Goal: Information Seeking & Learning: Learn about a topic

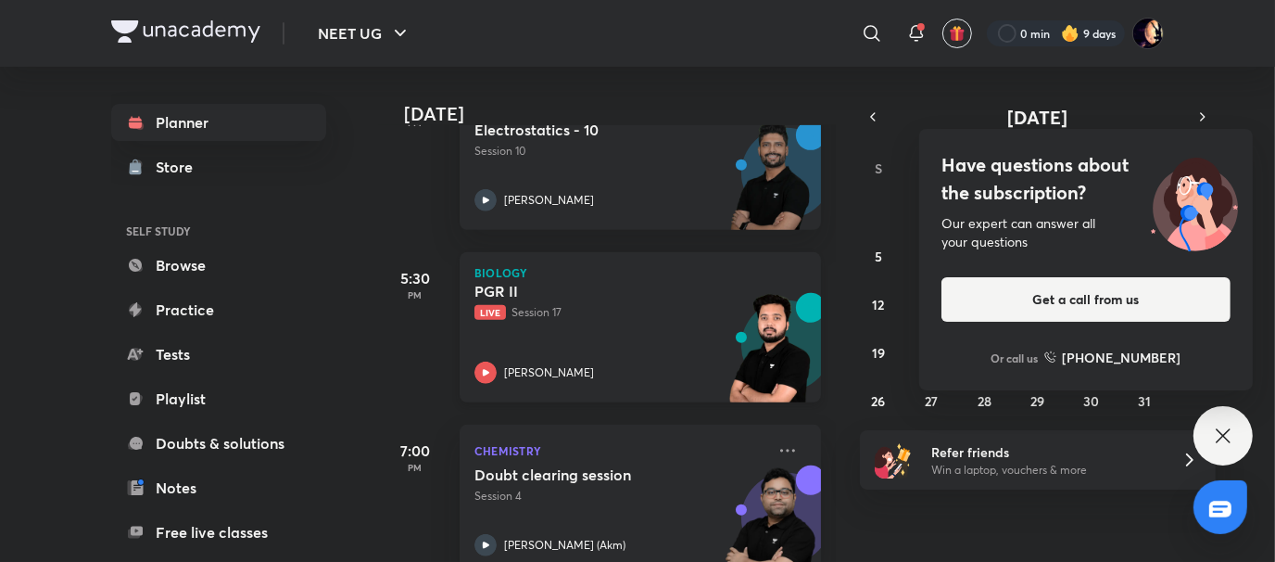
scroll to position [697, 0]
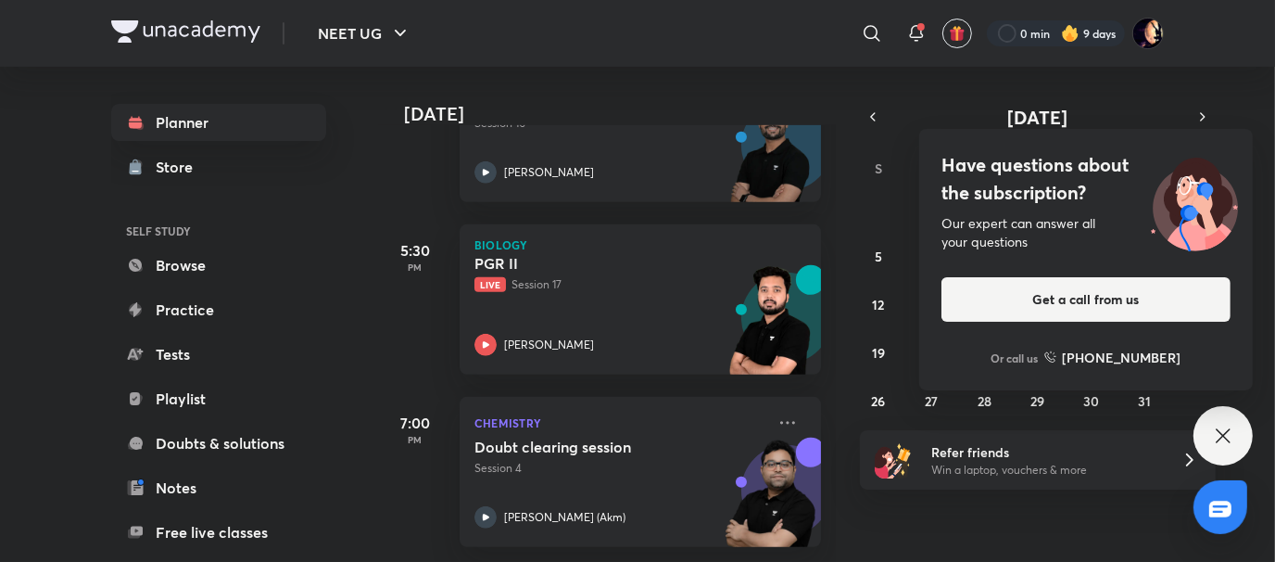
drag, startPoint x: 539, startPoint y: 274, endPoint x: 405, endPoint y: 328, distance: 144.7
click at [405, 328] on div "5:30 PM" at bounding box center [415, 299] width 74 height 150
click at [510, 278] on p "Live Session 17" at bounding box center [619, 284] width 291 height 17
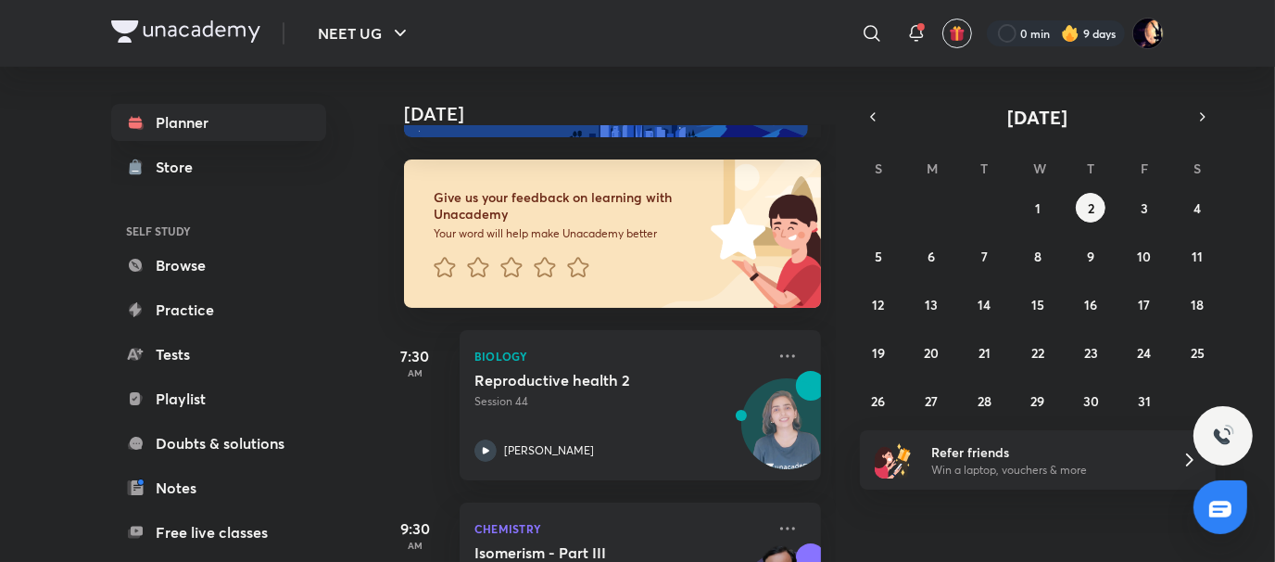
scroll to position [79, 0]
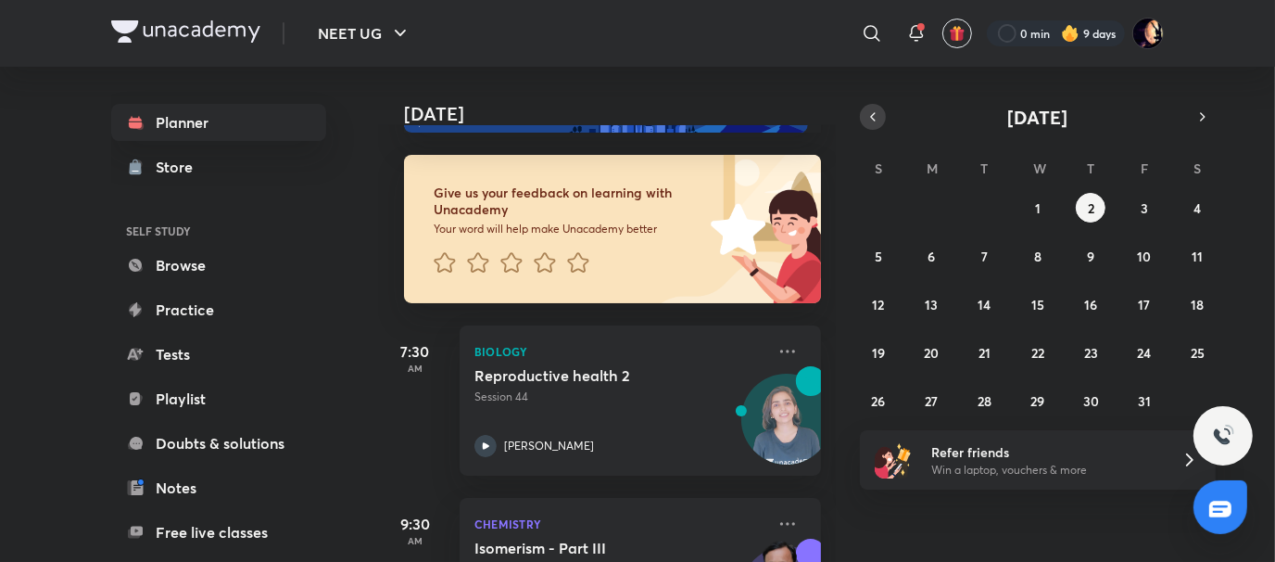
click at [873, 120] on icon "button" at bounding box center [873, 116] width 15 height 17
click at [931, 397] on abbr "29" at bounding box center [932, 401] width 14 height 18
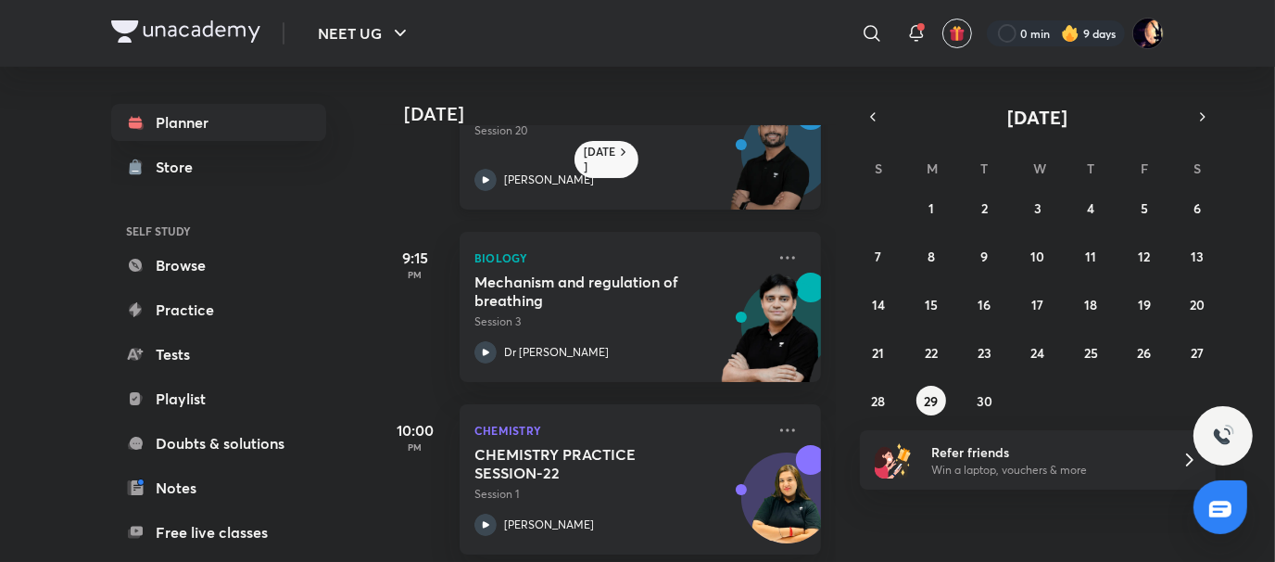
scroll to position [282, 0]
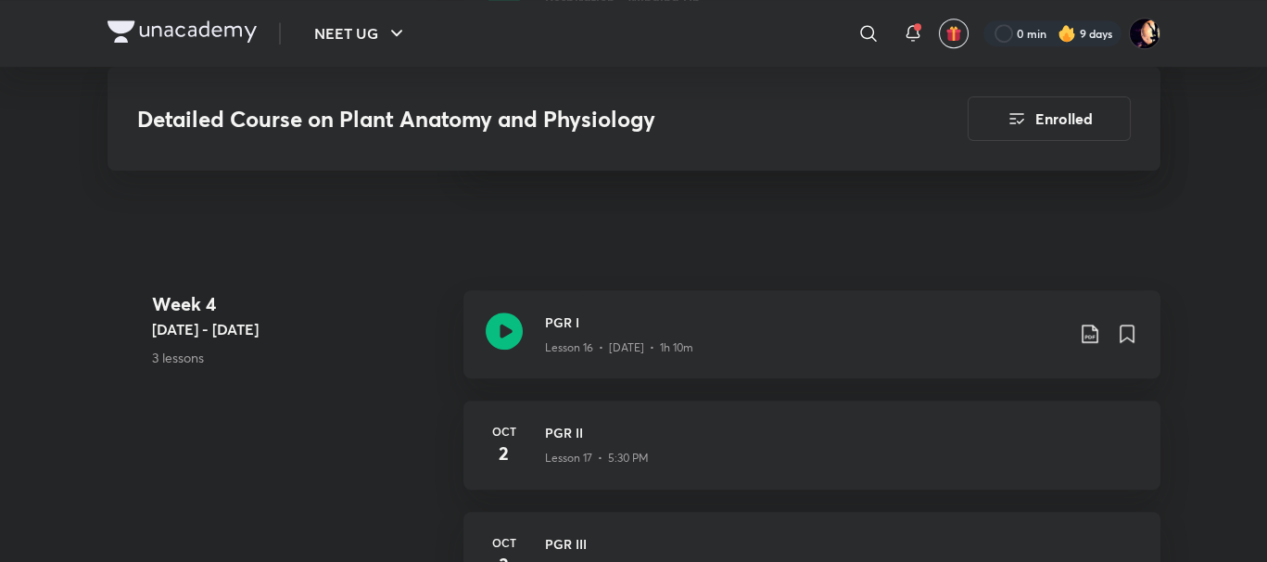
scroll to position [2829, 0]
